Goal: Find specific page/section: Find specific page/section

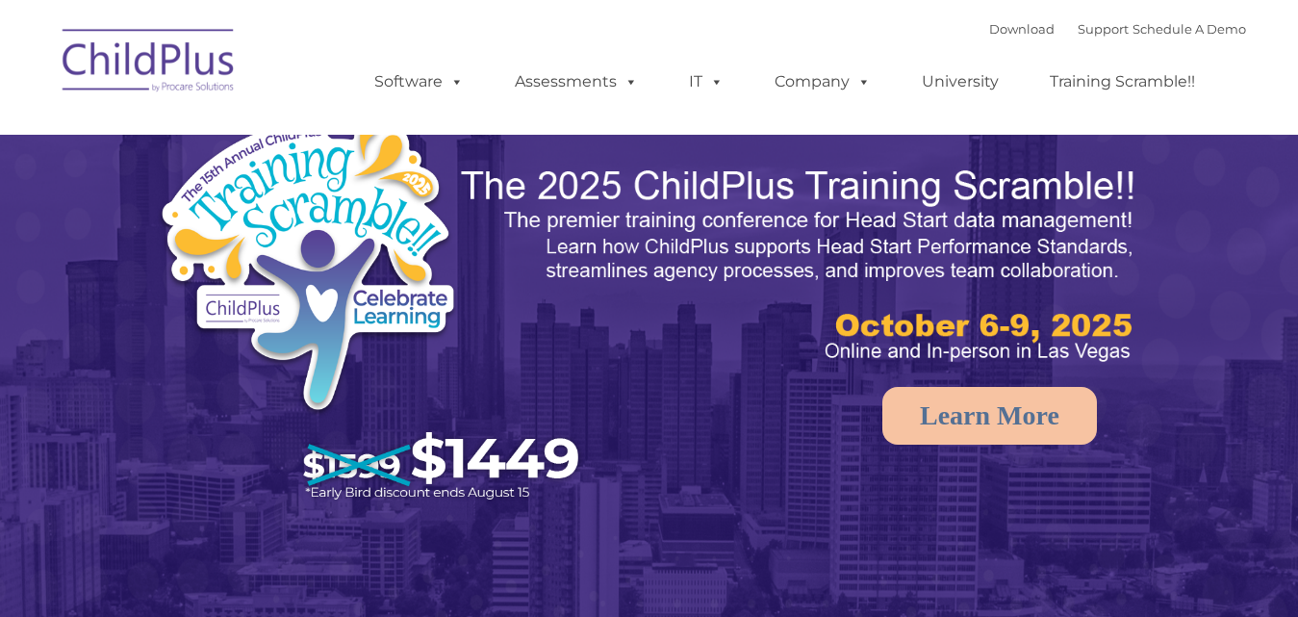
select select "MEDIUM"
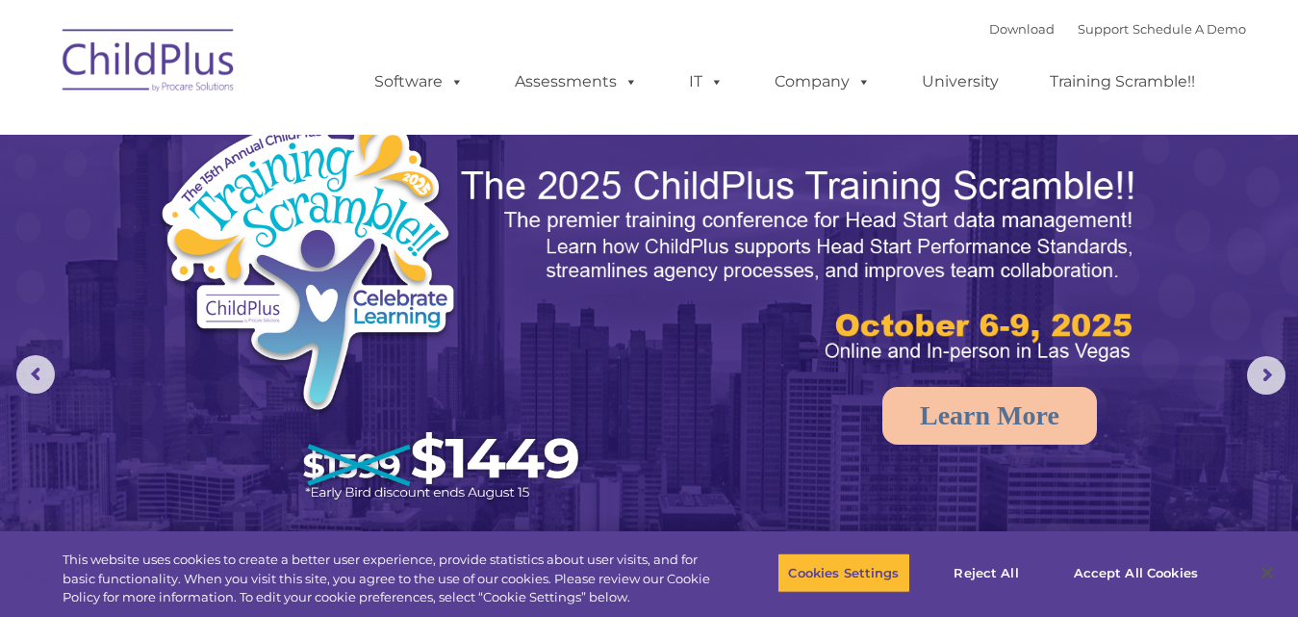
click at [213, 78] on img at bounding box center [149, 63] width 192 height 96
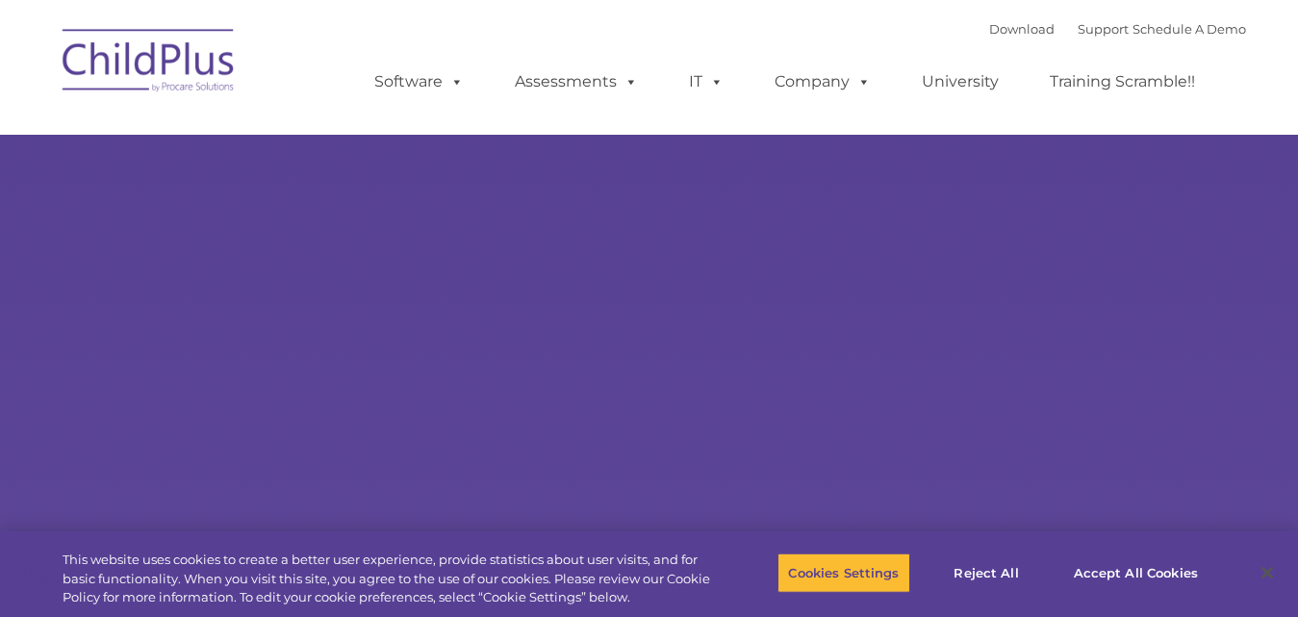
type input ""
select select "MEDIUM"
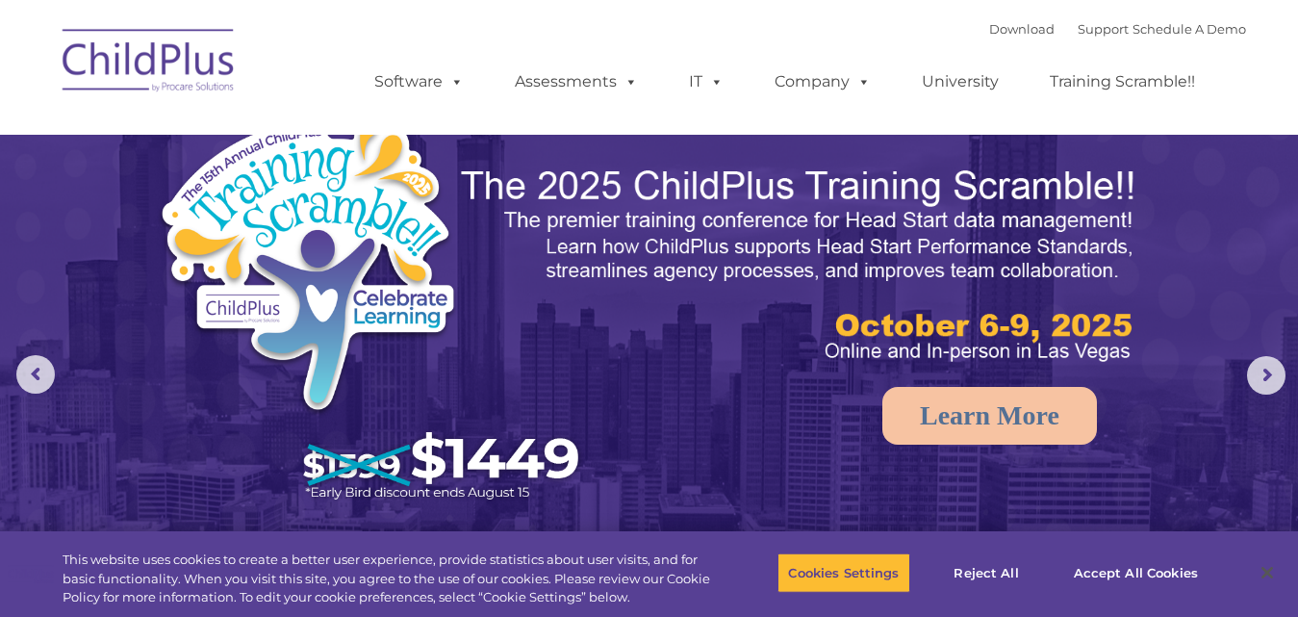
click at [191, 89] on img at bounding box center [149, 63] width 192 height 96
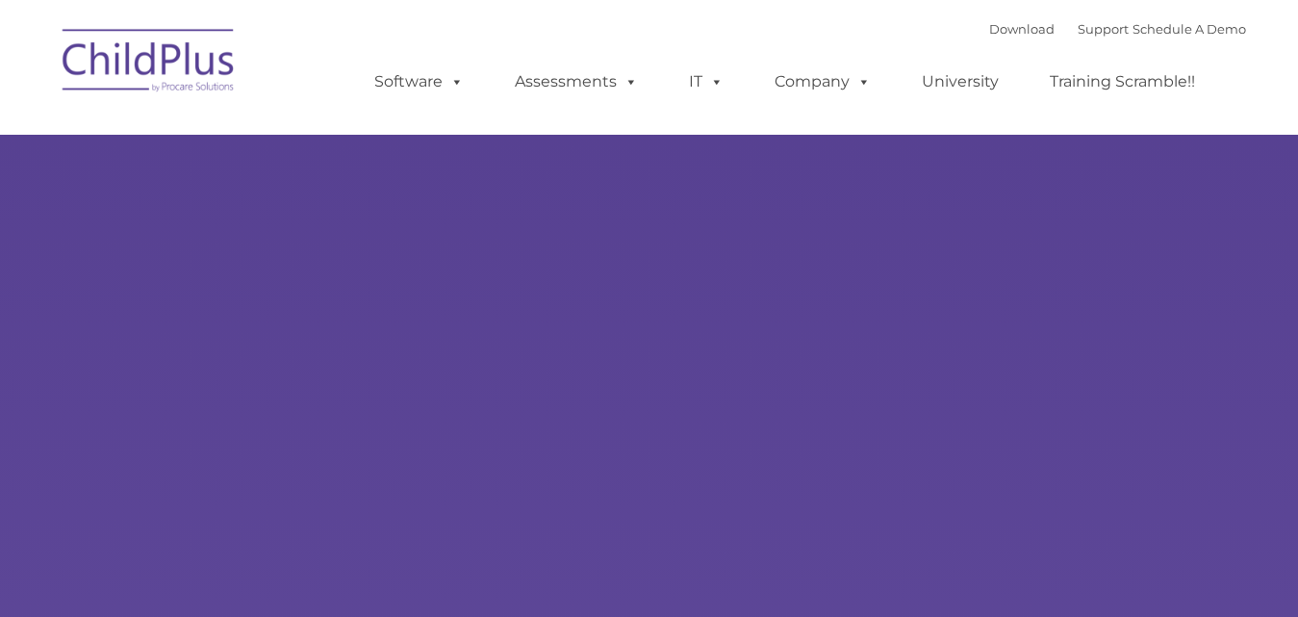
type input ""
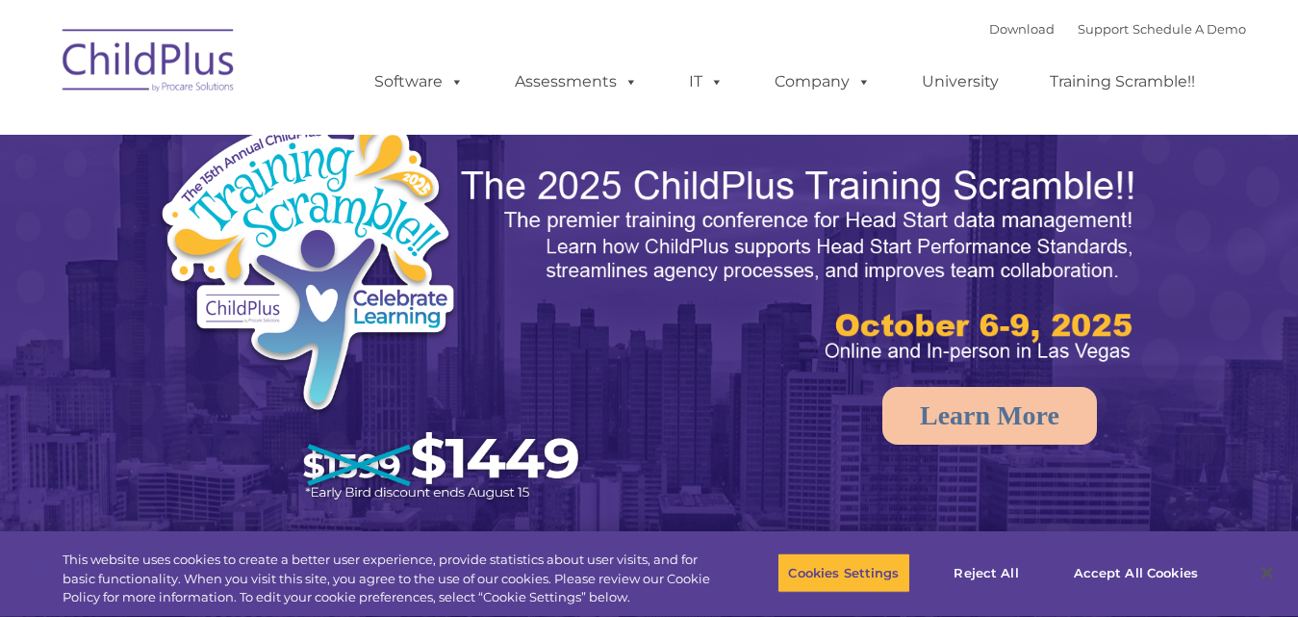
select select "MEDIUM"
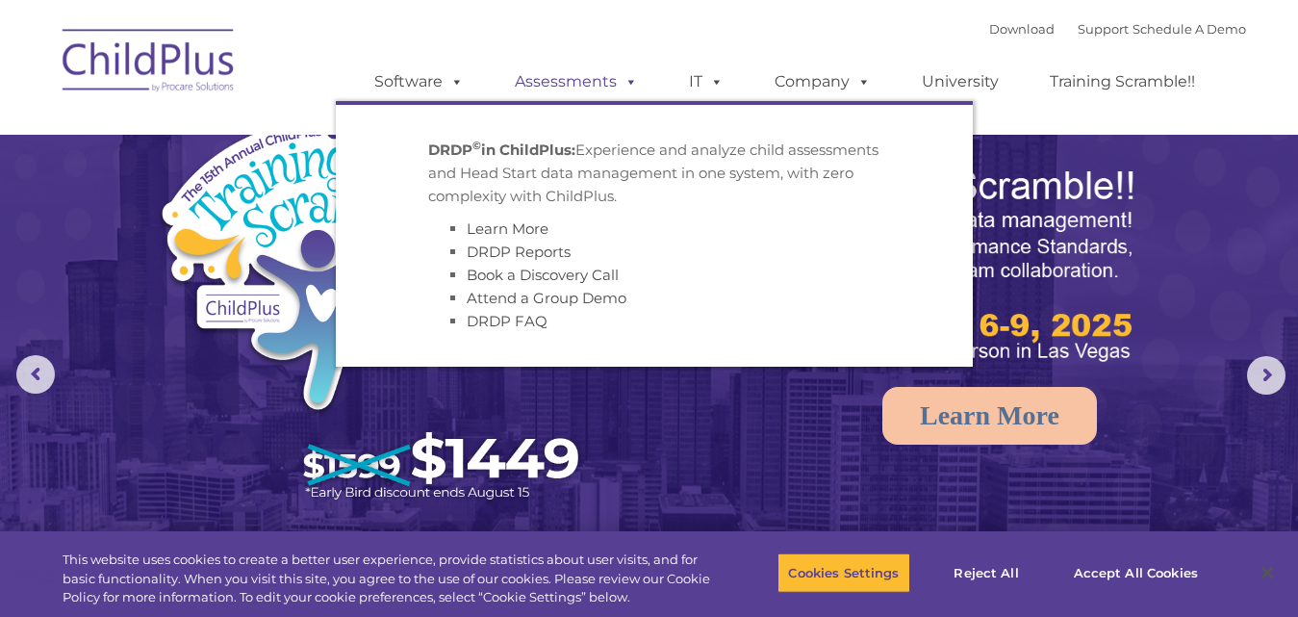
click at [580, 86] on link "Assessments" at bounding box center [576, 82] width 162 height 38
